Goal: Find contact information: Find contact information

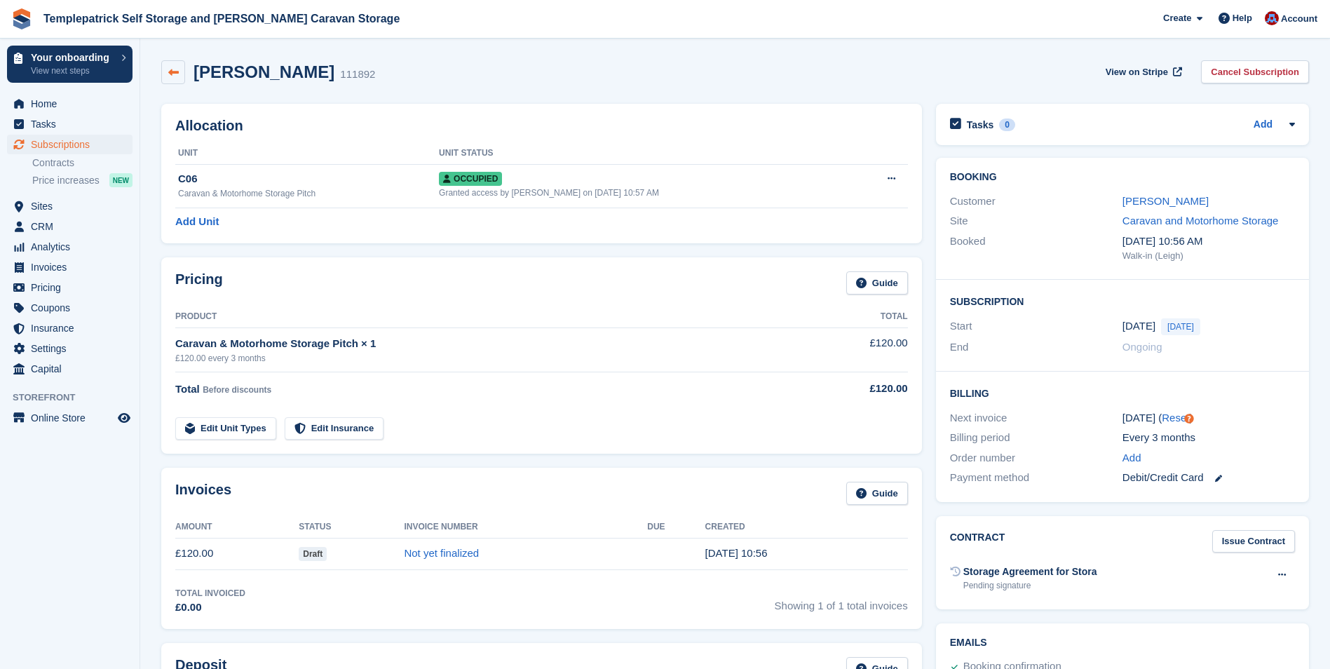
click at [172, 64] on link at bounding box center [173, 72] width 24 height 24
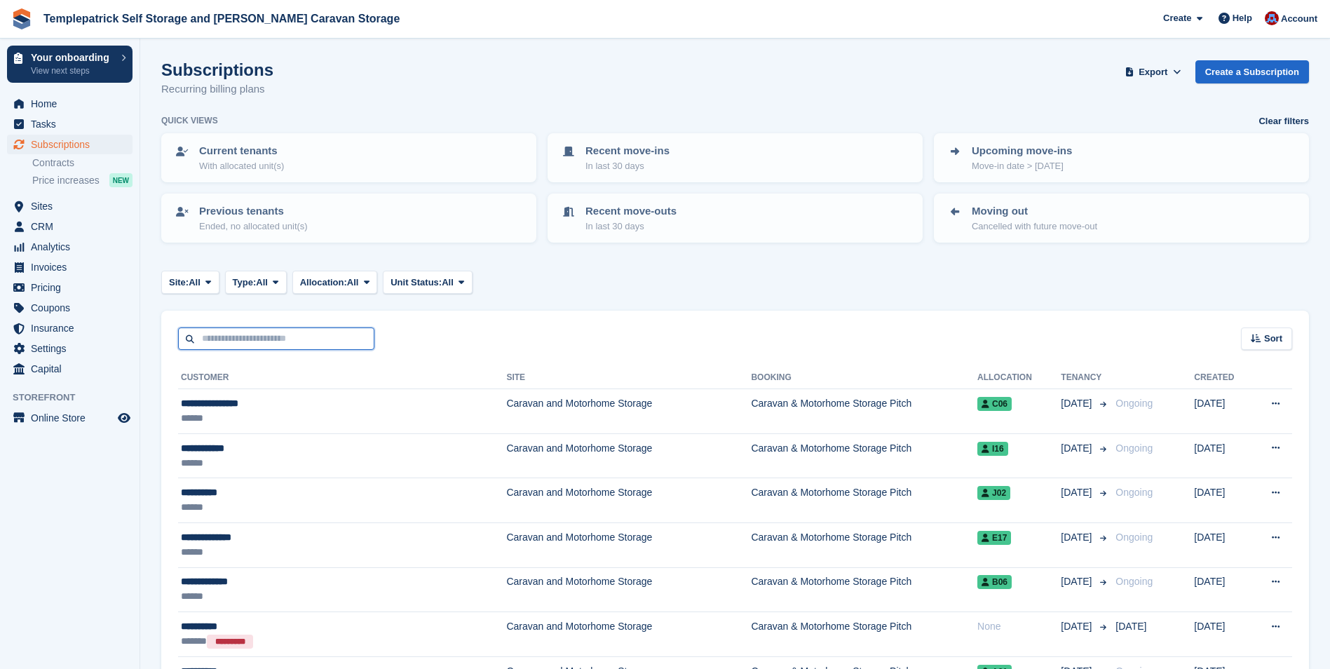
click at [246, 338] on input "text" at bounding box center [276, 338] width 196 height 23
type input "*****"
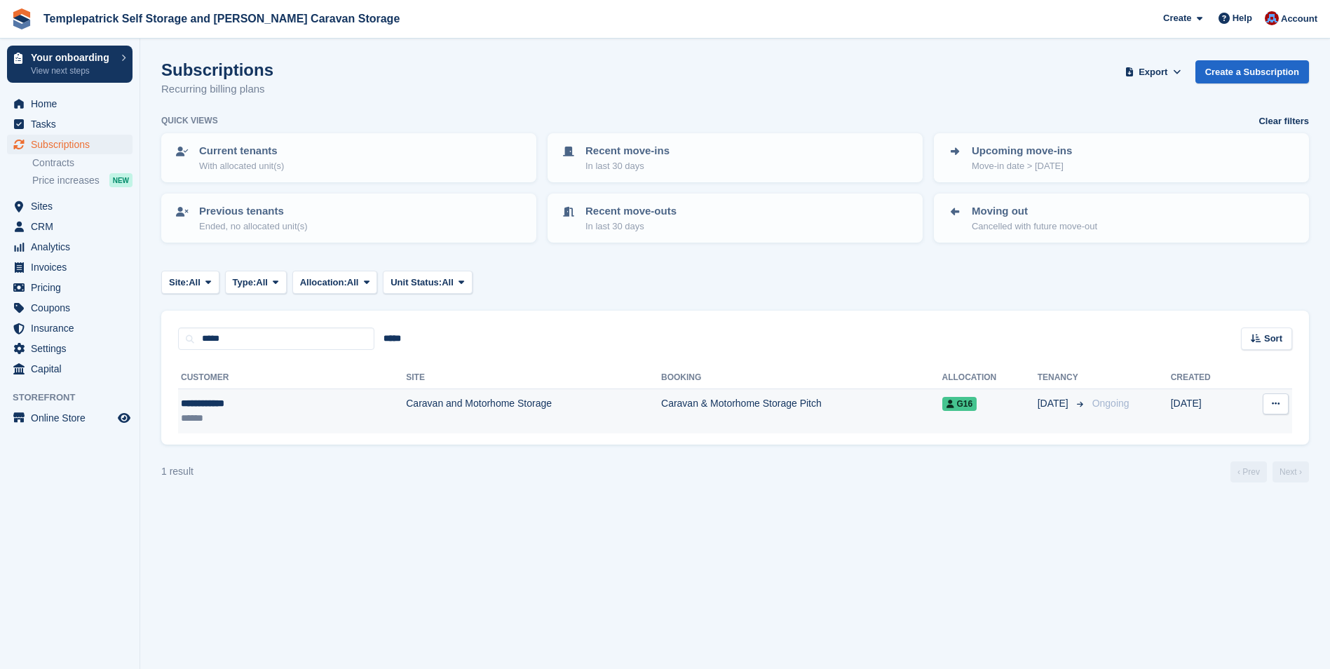
click at [406, 407] on td "Caravan and Motorhome Storage" at bounding box center [533, 411] width 255 height 44
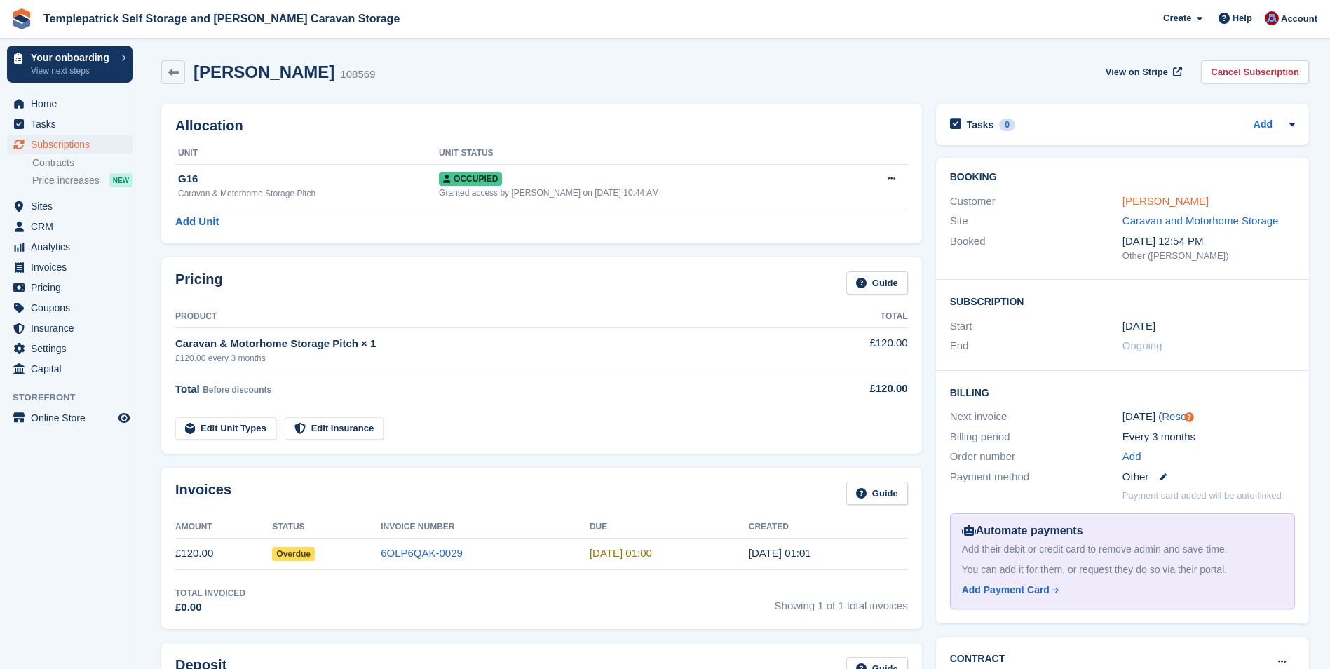
click at [1145, 203] on link "Cathal Magee" at bounding box center [1165, 201] width 86 height 12
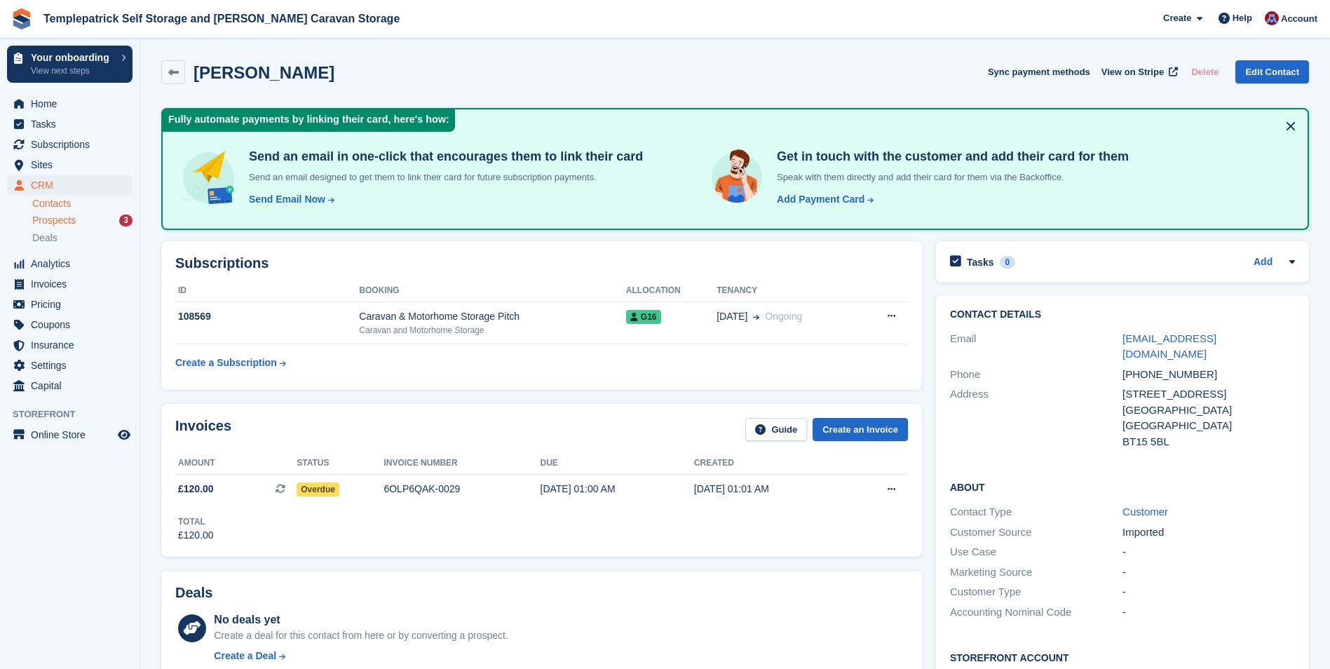
click at [59, 219] on span "Prospects" at bounding box center [53, 220] width 43 height 13
drag, startPoint x: 1265, startPoint y: 332, endPoint x: 1117, endPoint y: 342, distance: 148.2
click at [1117, 342] on div "Email cathal258@hotmail.com" at bounding box center [1122, 347] width 345 height 36
copy div "cathal258@hotmail.com"
